Goal: Information Seeking & Learning: Understand process/instructions

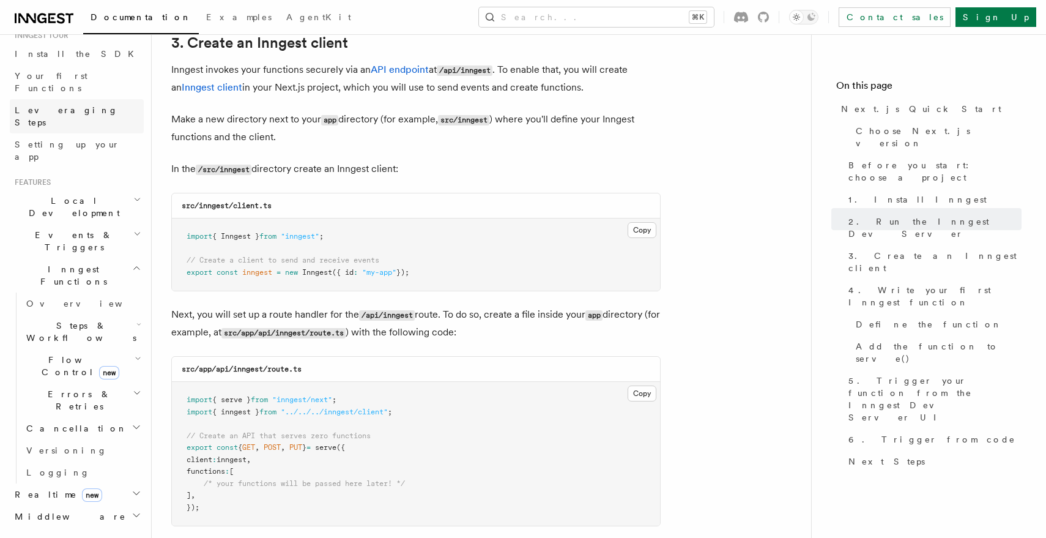
scroll to position [176, 0]
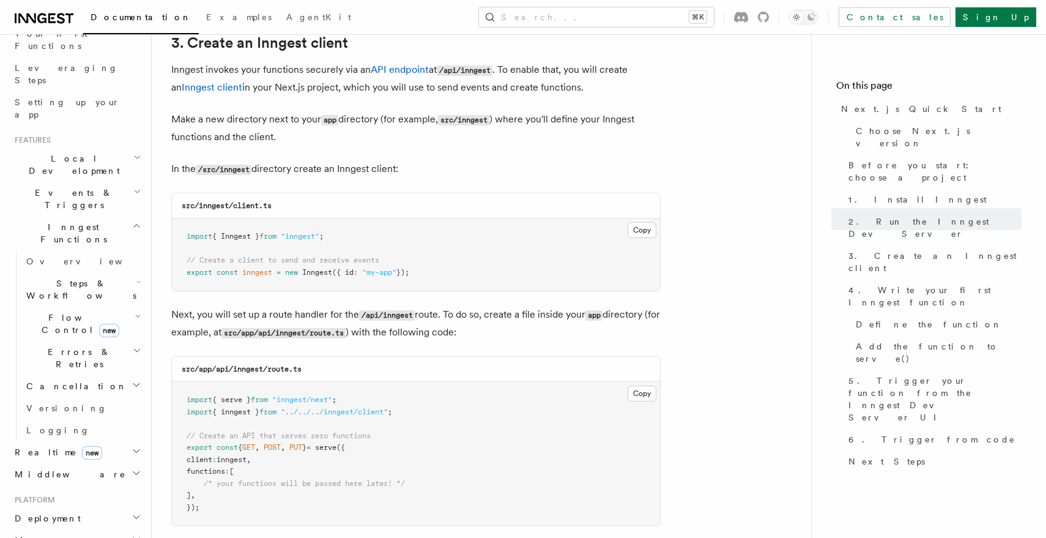
click at [97, 277] on span "Steps & Workflows" at bounding box center [78, 289] width 115 height 24
click at [95, 306] on link "Overview" at bounding box center [88, 317] width 111 height 22
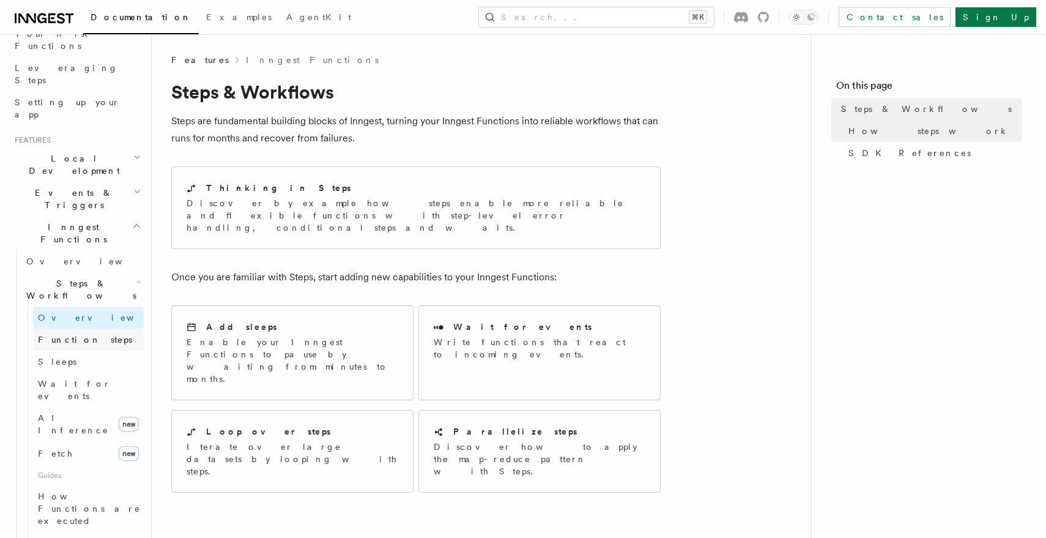
click at [65, 335] on span "Function steps" at bounding box center [85, 340] width 94 height 10
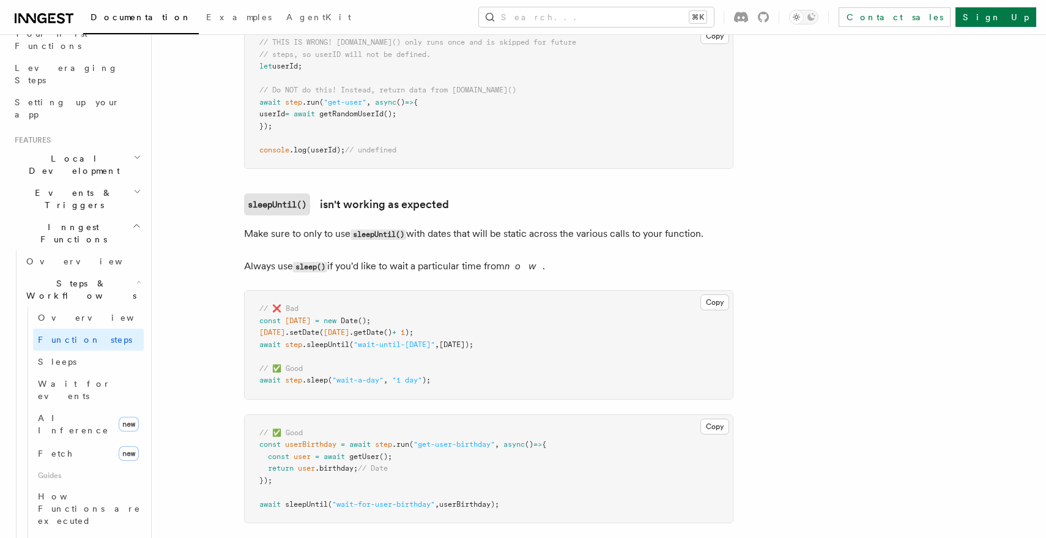
scroll to position [3467, 0]
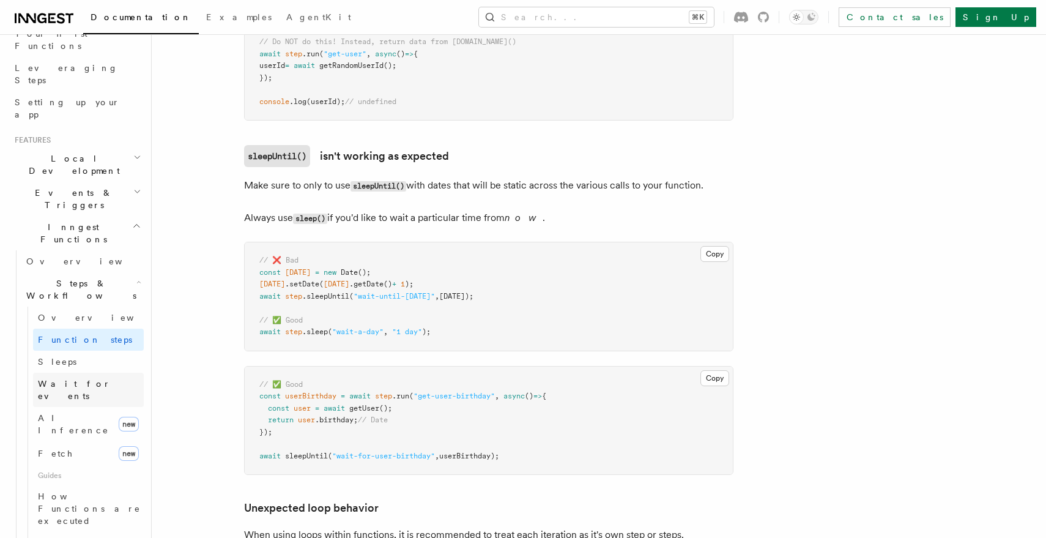
click at [97, 373] on link "Wait for events" at bounding box center [88, 390] width 111 height 34
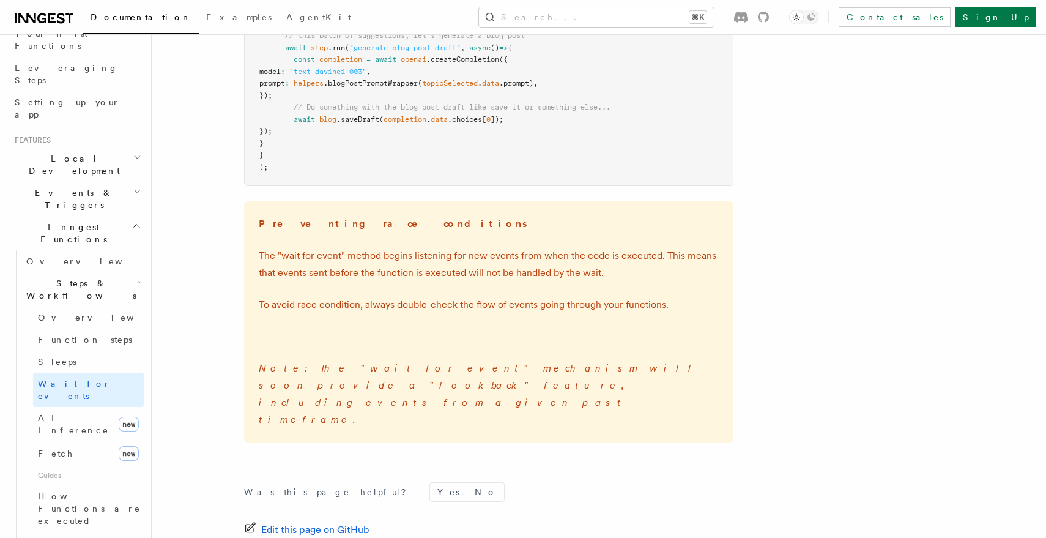
scroll to position [1857, 0]
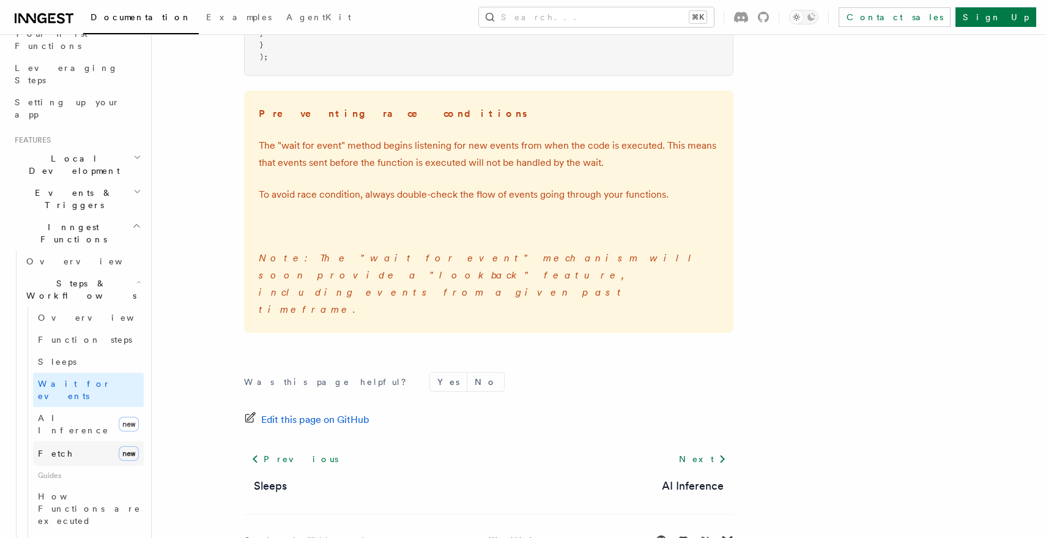
click at [80, 441] on link "Fetch new" at bounding box center [88, 453] width 111 height 24
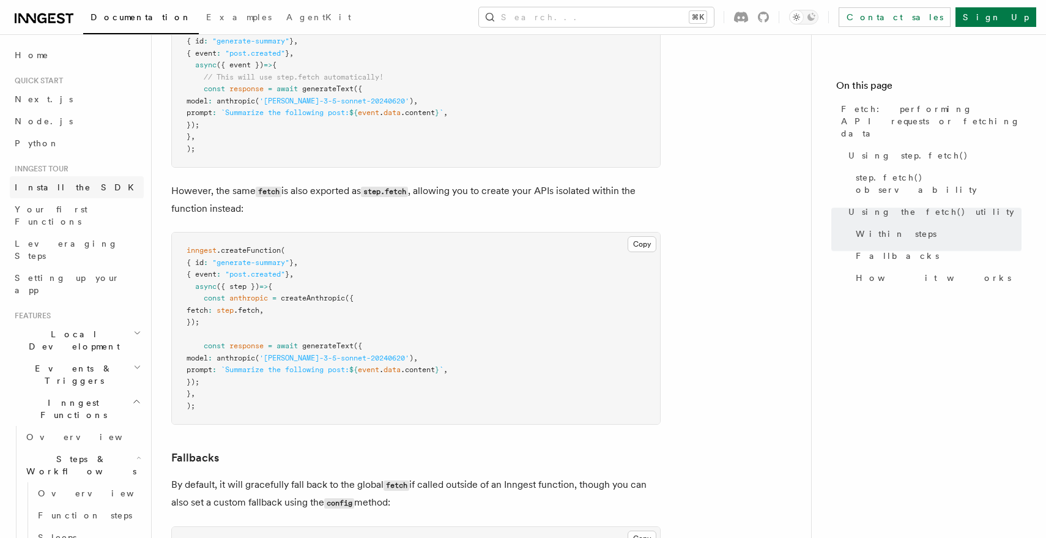
scroll to position [1959, 0]
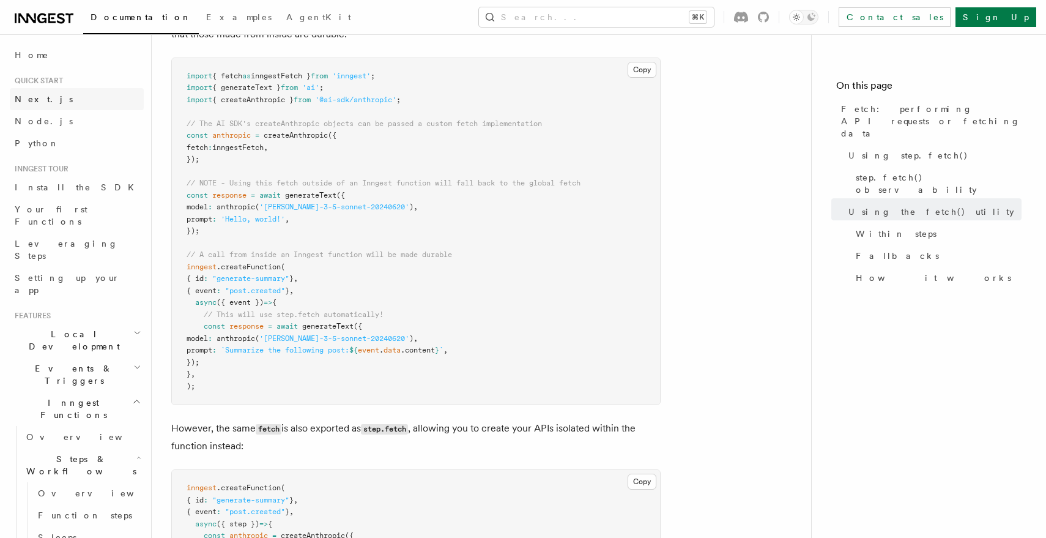
click at [53, 99] on link "Next.js" at bounding box center [77, 99] width 134 height 22
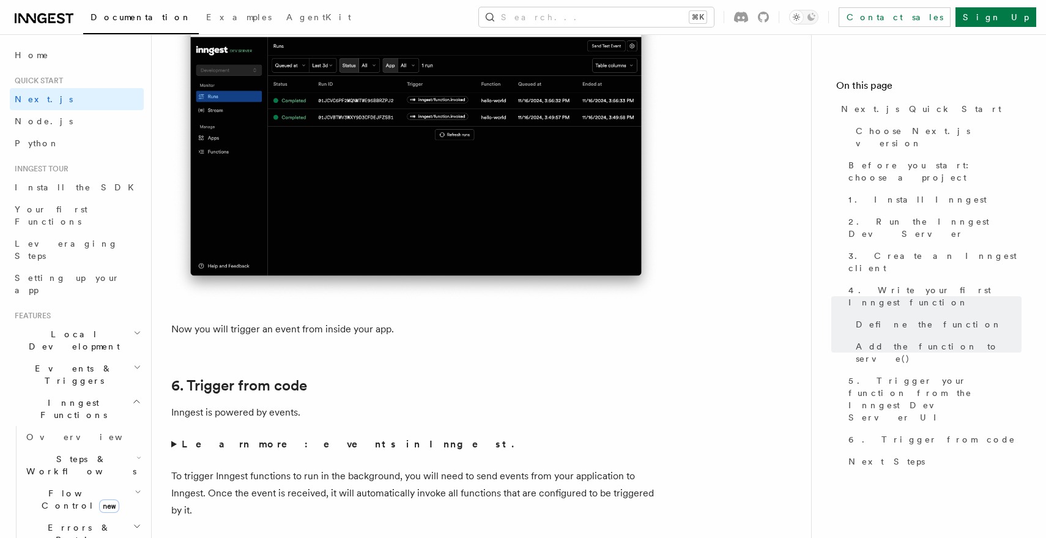
scroll to position [5883, 0]
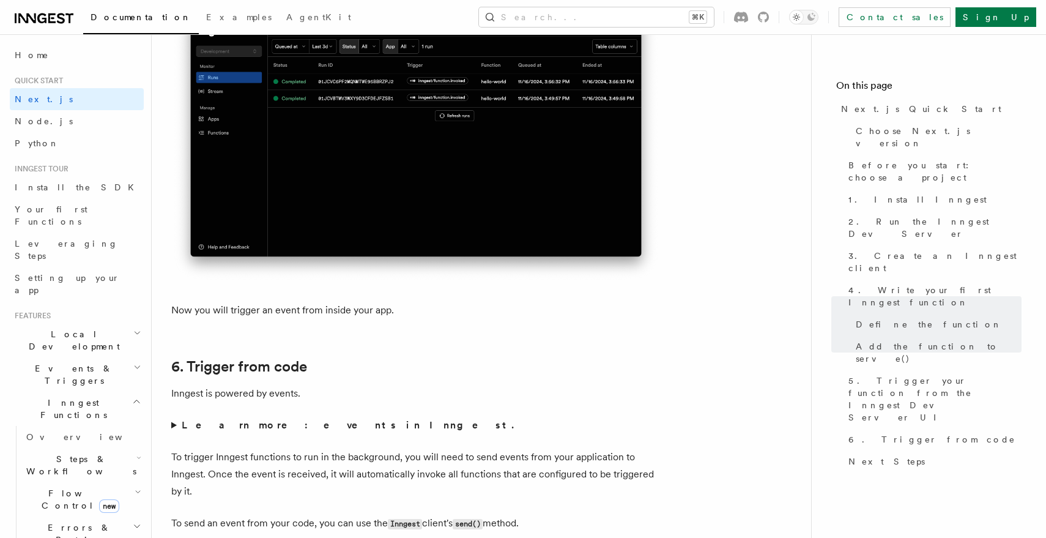
click at [176, 430] on summary "Learn more: events in Inngest." at bounding box center [415, 425] width 489 height 17
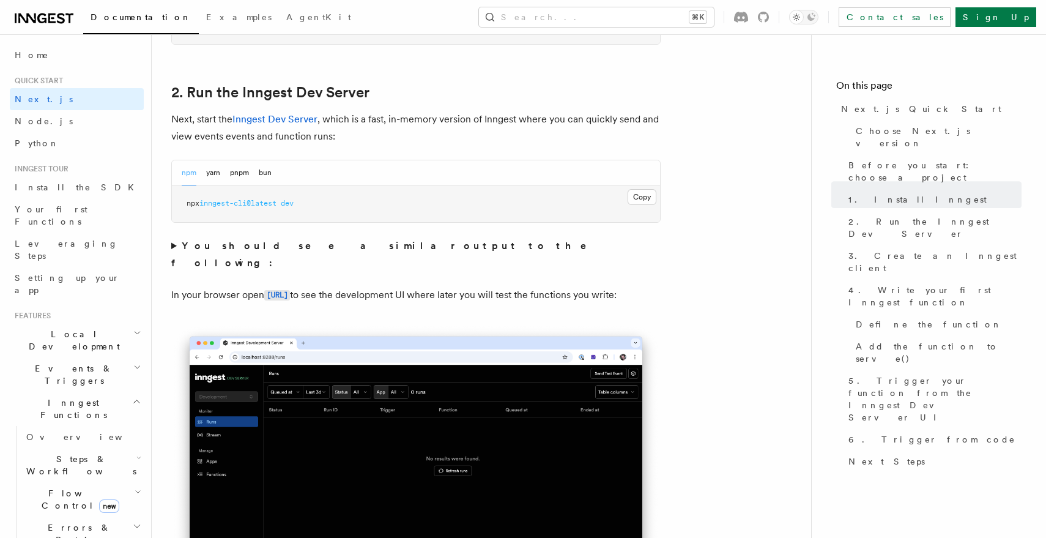
scroll to position [773, 0]
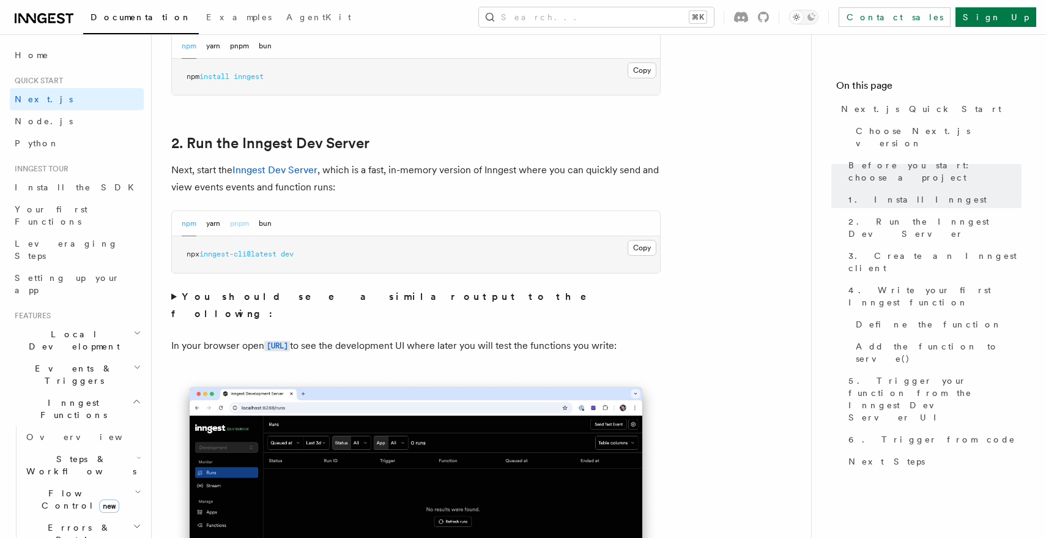
click at [237, 228] on button "pnpm" at bounding box center [239, 223] width 19 height 25
click at [639, 252] on button "Copy Copied" at bounding box center [642, 248] width 29 height 16
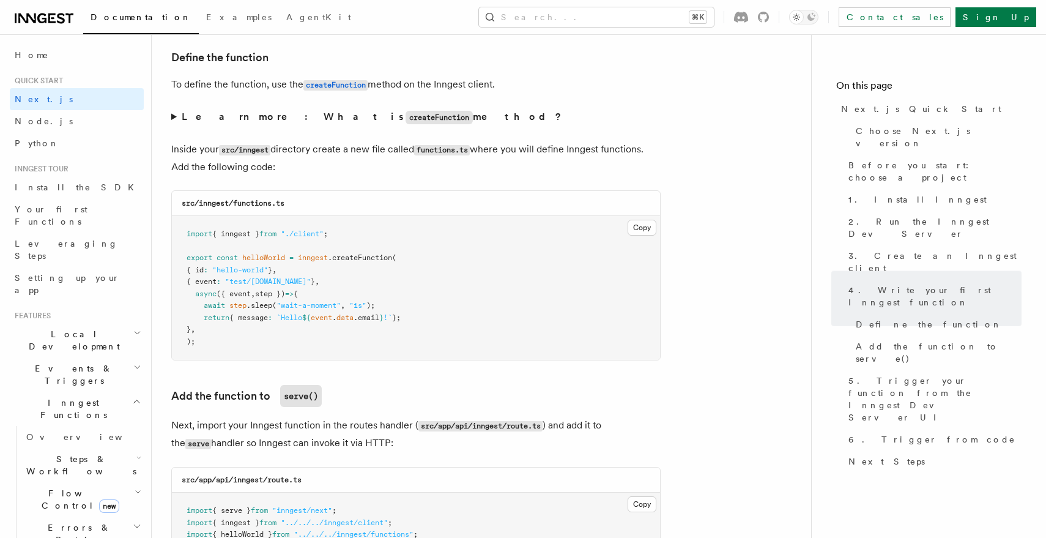
scroll to position [1969, 0]
